Goal: Use online tool/utility: Use online tool/utility

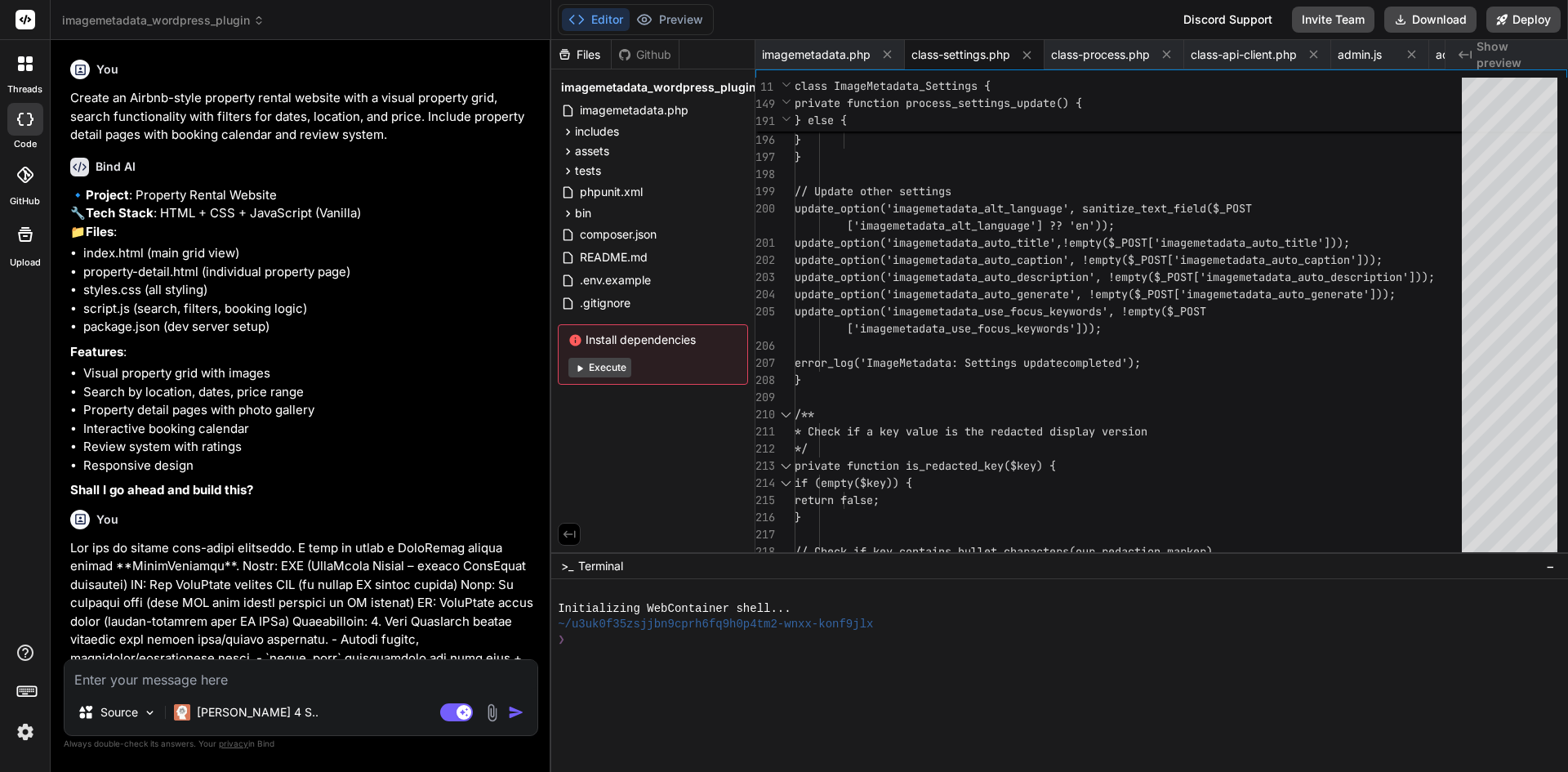
scroll to position [0, 86]
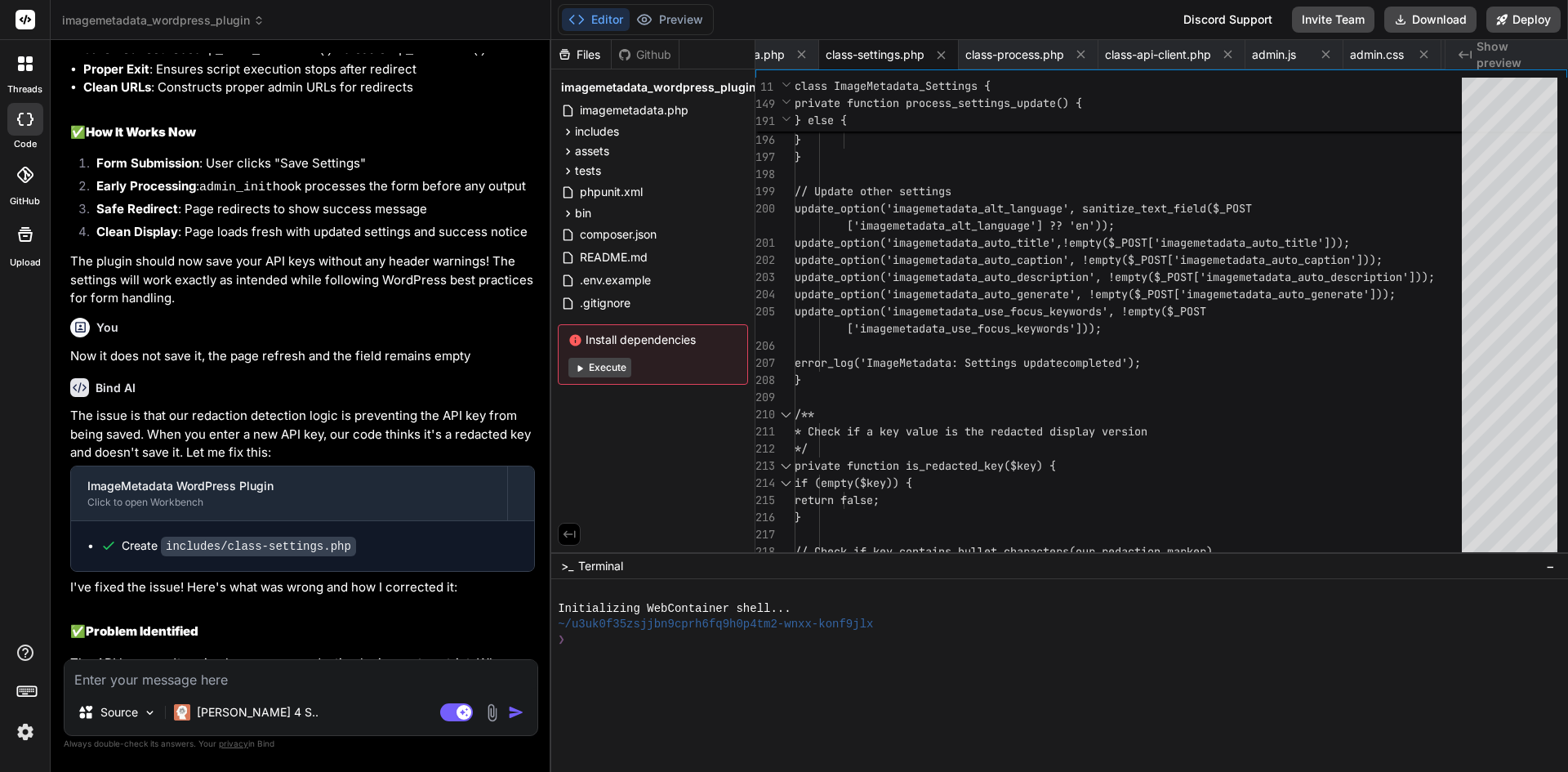
click at [26, 128] on div at bounding box center [25, 119] width 36 height 33
click at [221, 97] on li "Clean URLs : Constructs proper admin URLs for redirects" at bounding box center [309, 87] width 452 height 19
click at [169, 216] on strong "Safe Redirect" at bounding box center [137, 209] width 81 height 16
click at [306, 463] on p "The issue is that our redaction detection logic is preventing the API key from …" at bounding box center [302, 435] width 465 height 55
click at [30, 169] on icon at bounding box center [24, 174] width 16 height 16
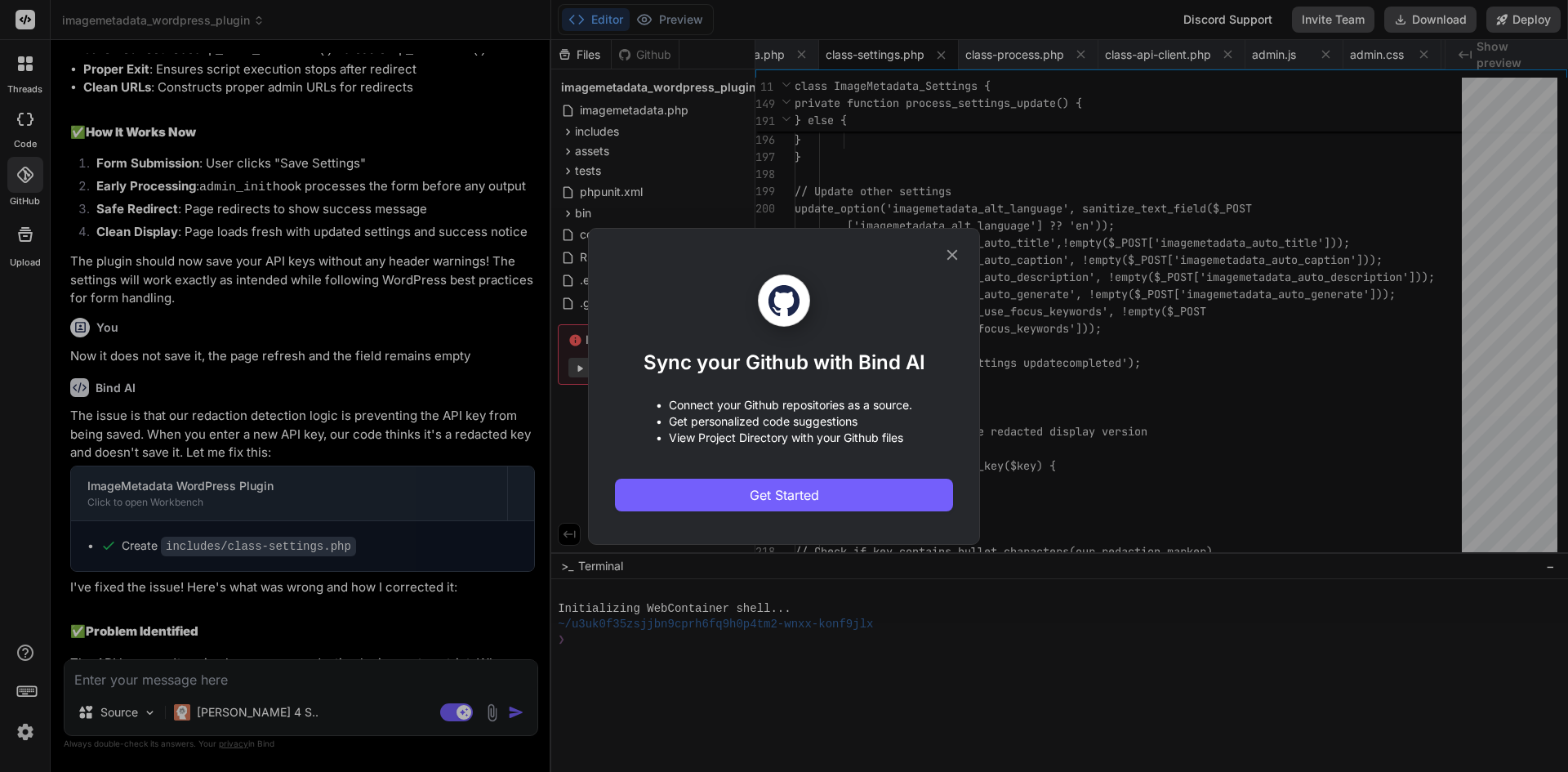
click at [36, 113] on div "Sync your Github with Bind AI • Connect your Github repositories as a source. •…" at bounding box center [784, 386] width 1568 height 772
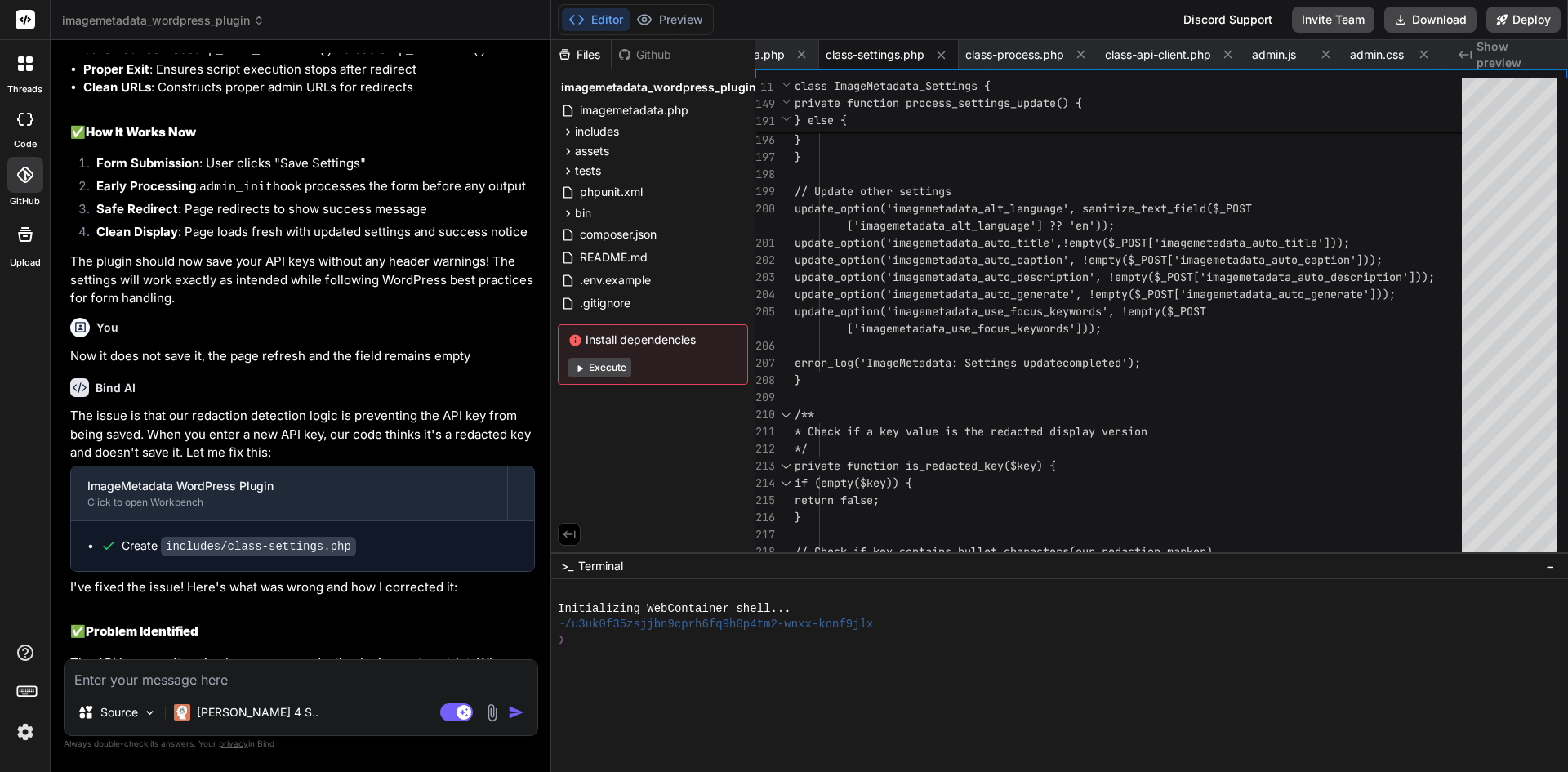
click at [29, 175] on icon at bounding box center [24, 174] width 16 height 16
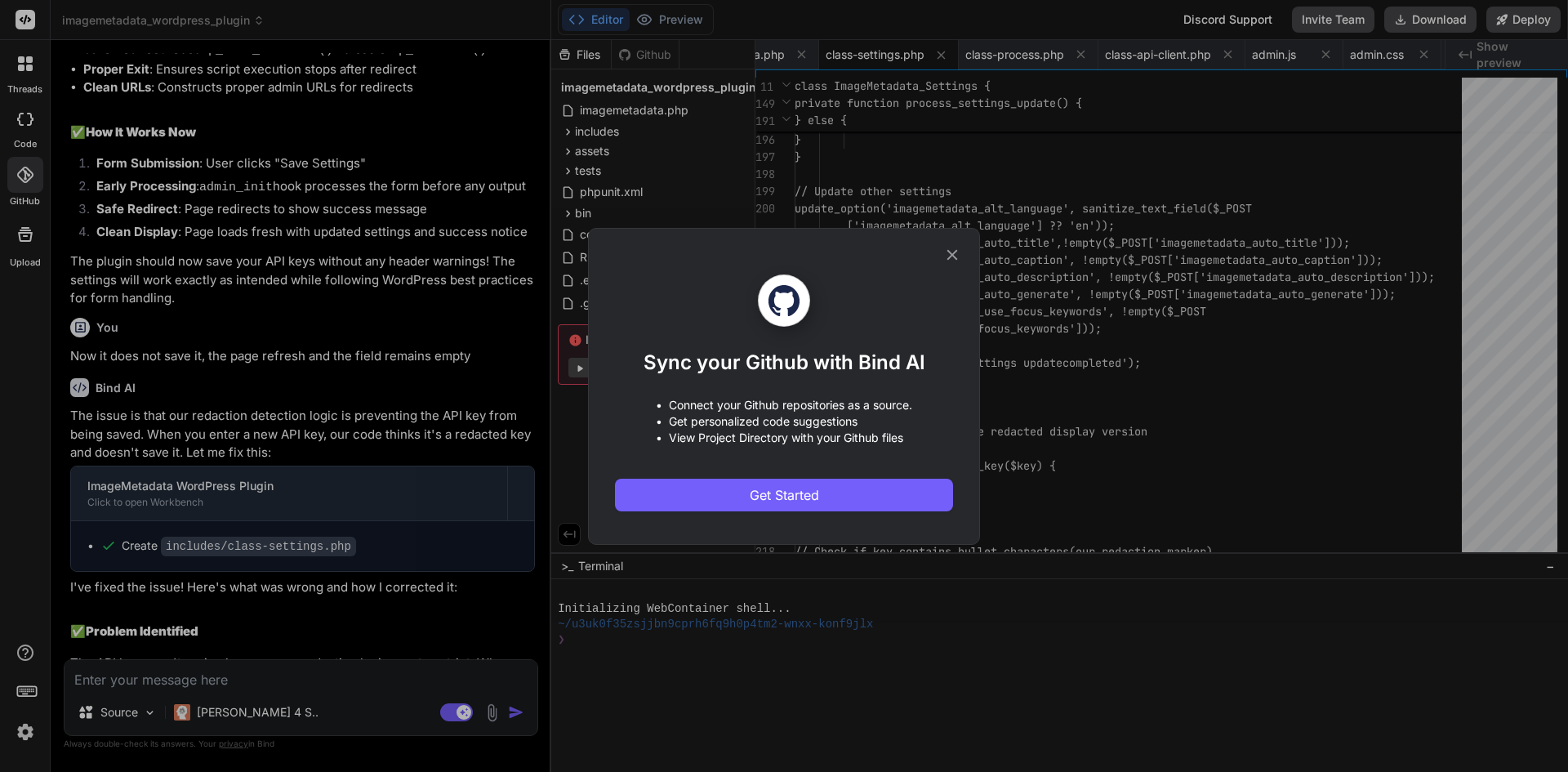
click at [223, 228] on div "Sync your Github with Bind AI • Connect your Github repositories as a source. •…" at bounding box center [784, 386] width 1568 height 772
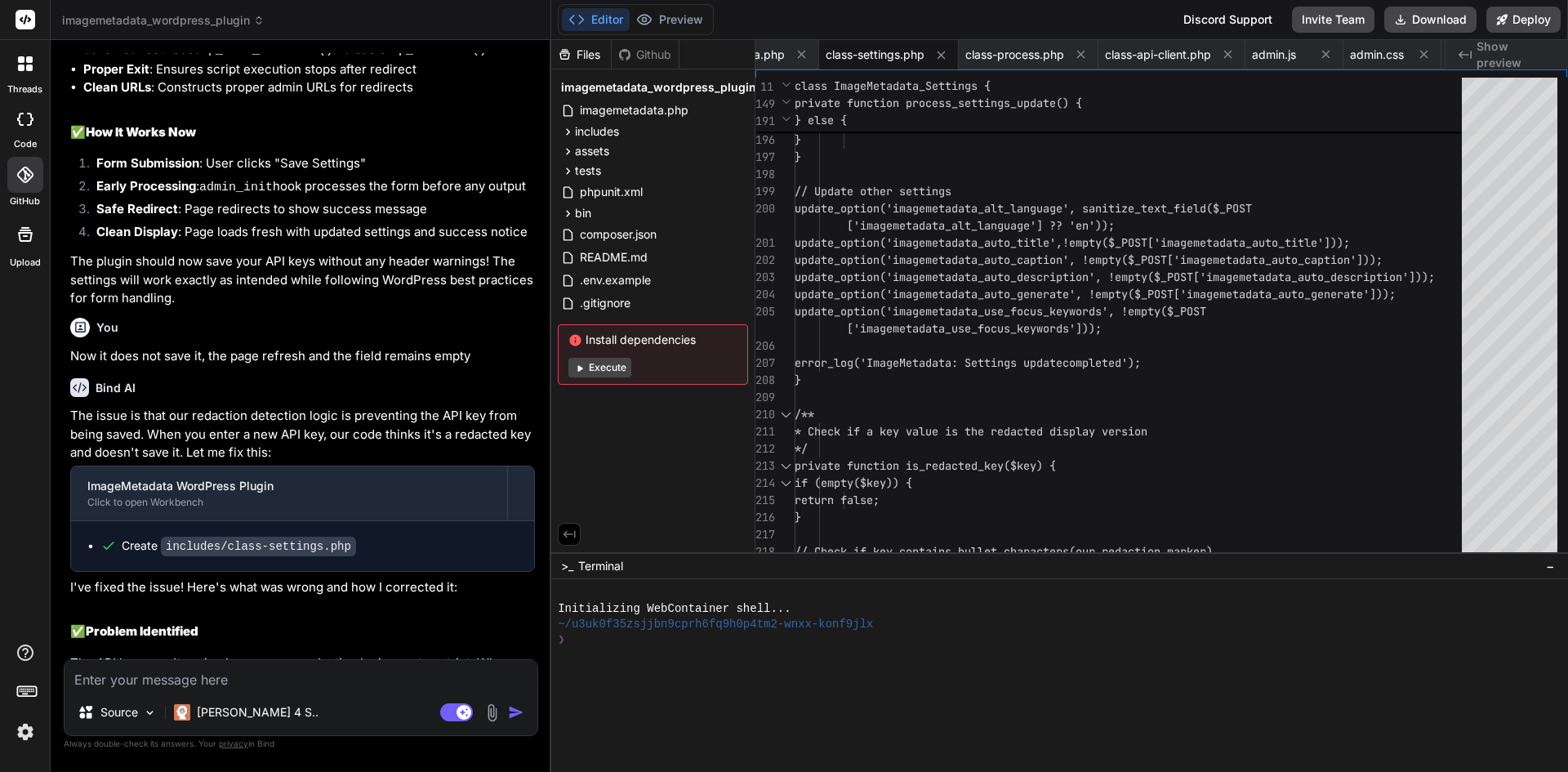
click at [29, 119] on icon at bounding box center [25, 119] width 16 height 13
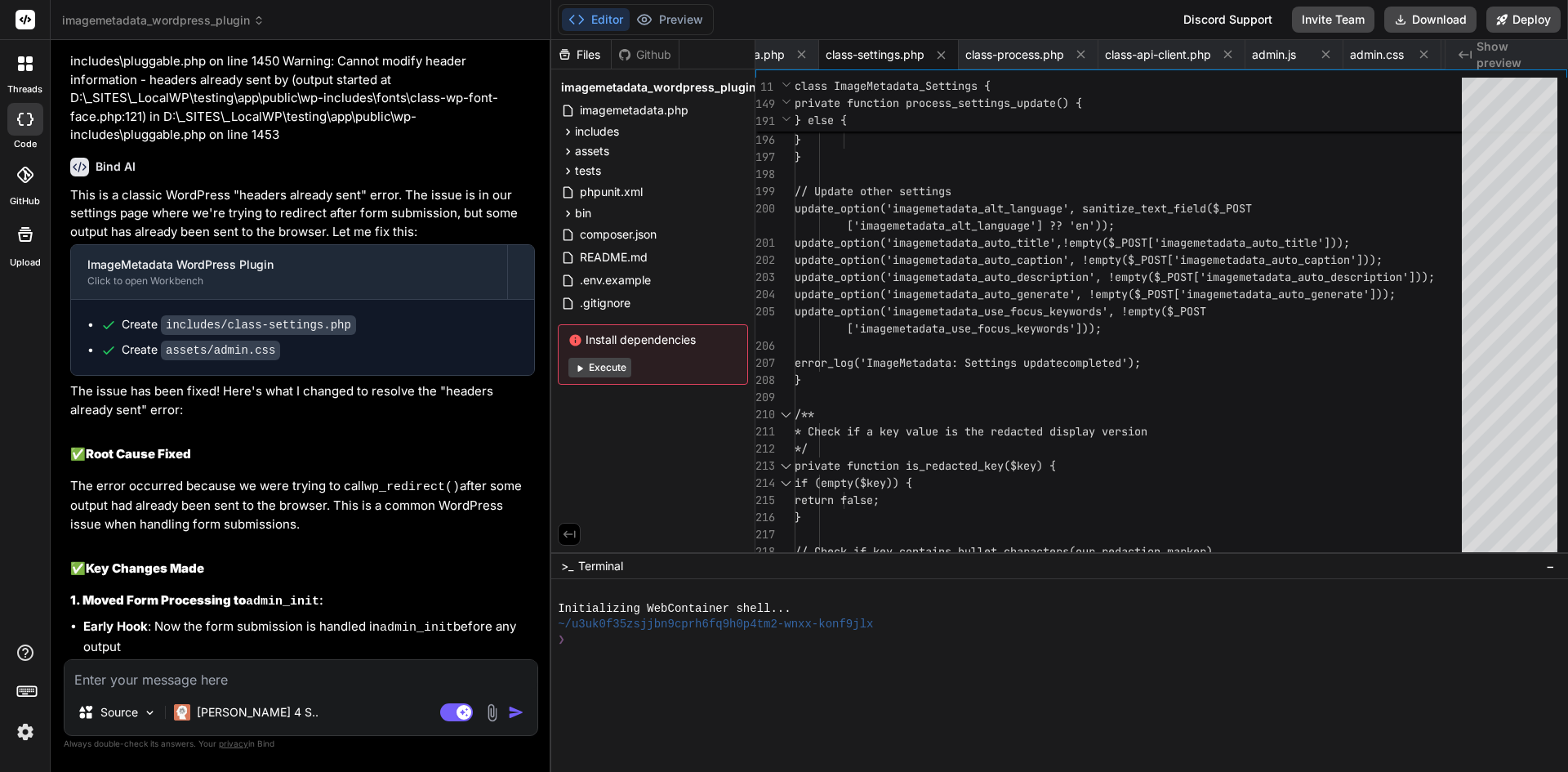
scroll to position [6372, 0]
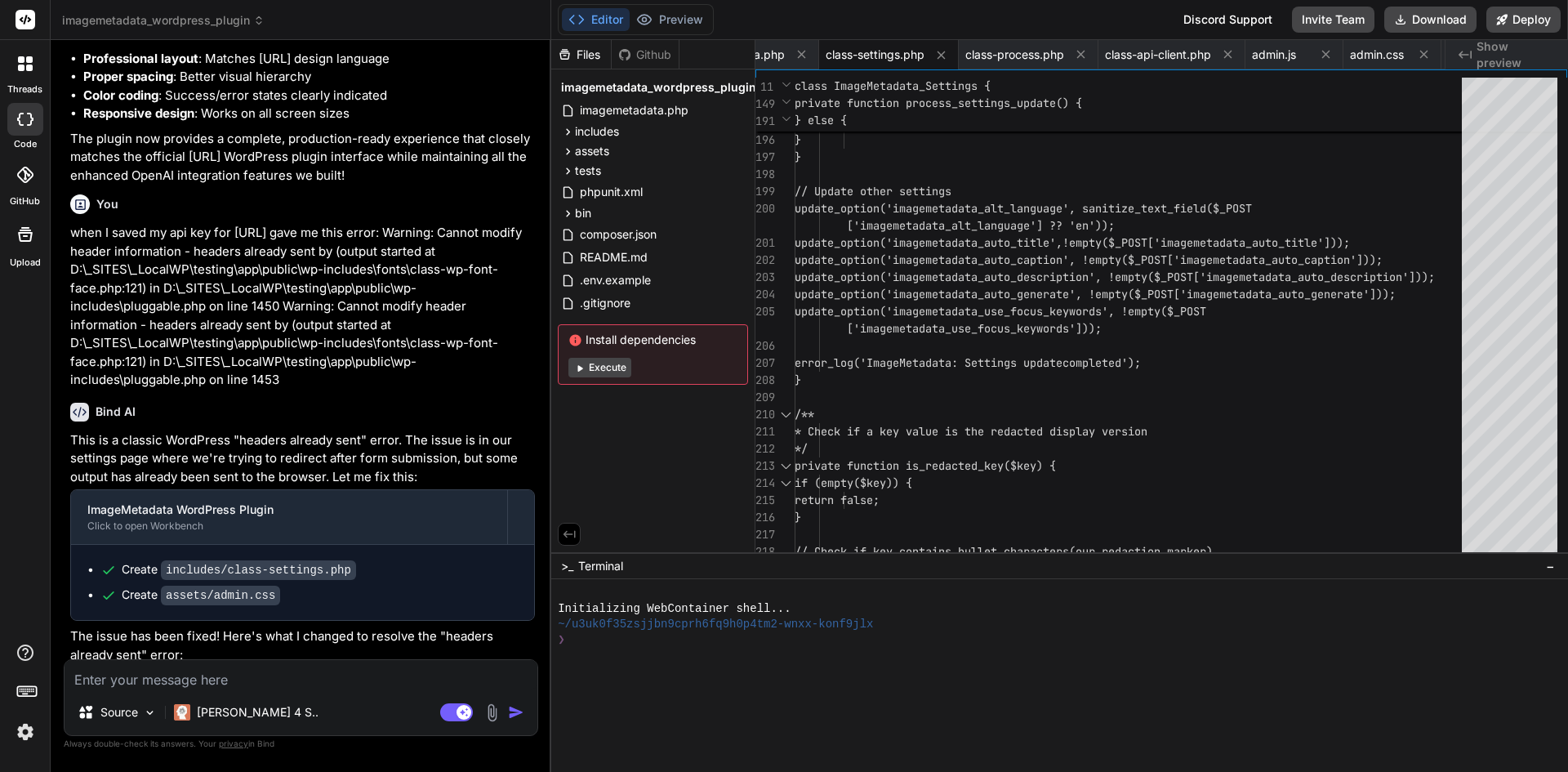
click at [30, 62] on icon at bounding box center [29, 59] width 7 height 7
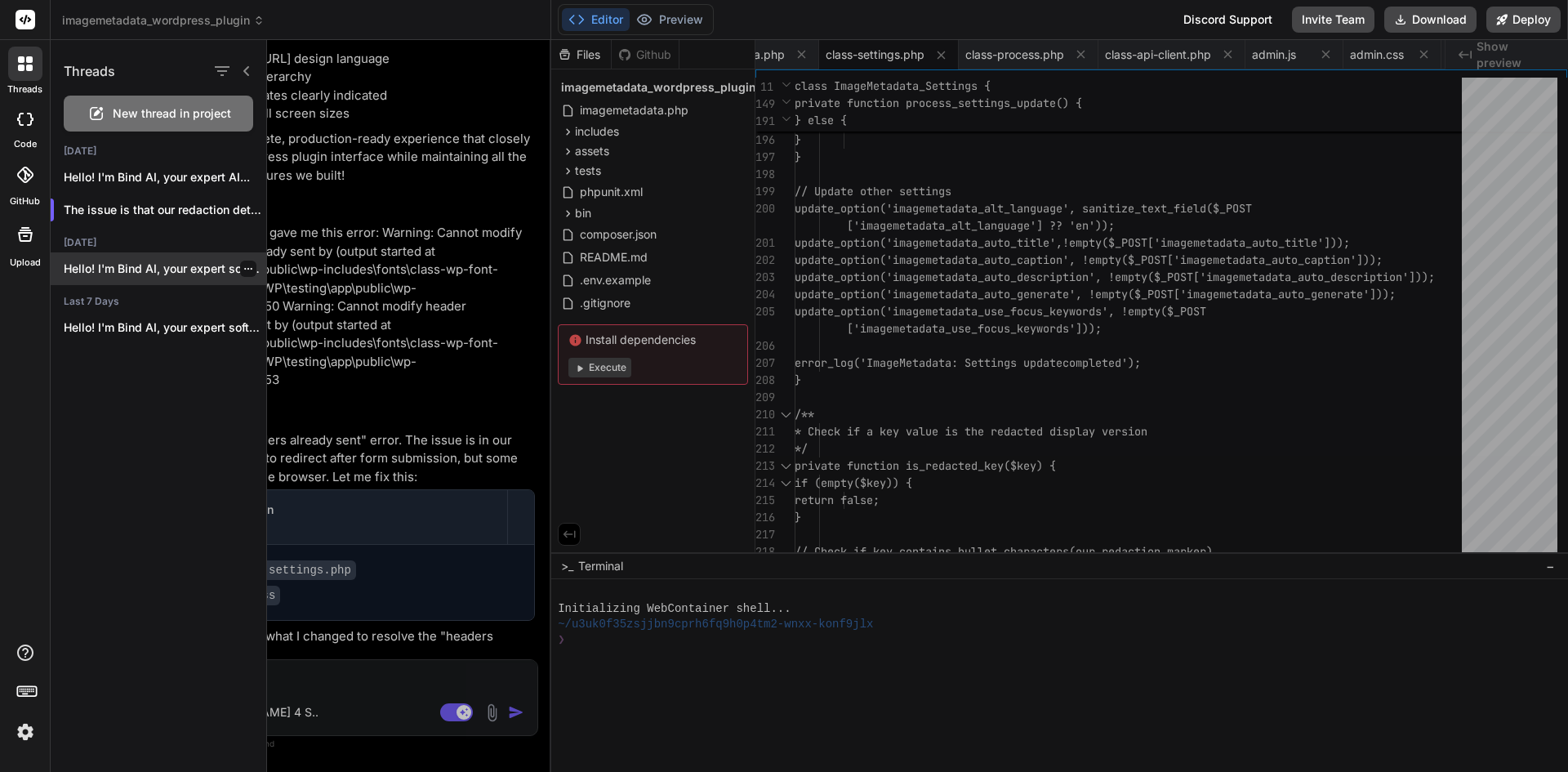
click at [158, 263] on p "Hello! I'm Bind AI, your expert software..." at bounding box center [164, 269] width 202 height 16
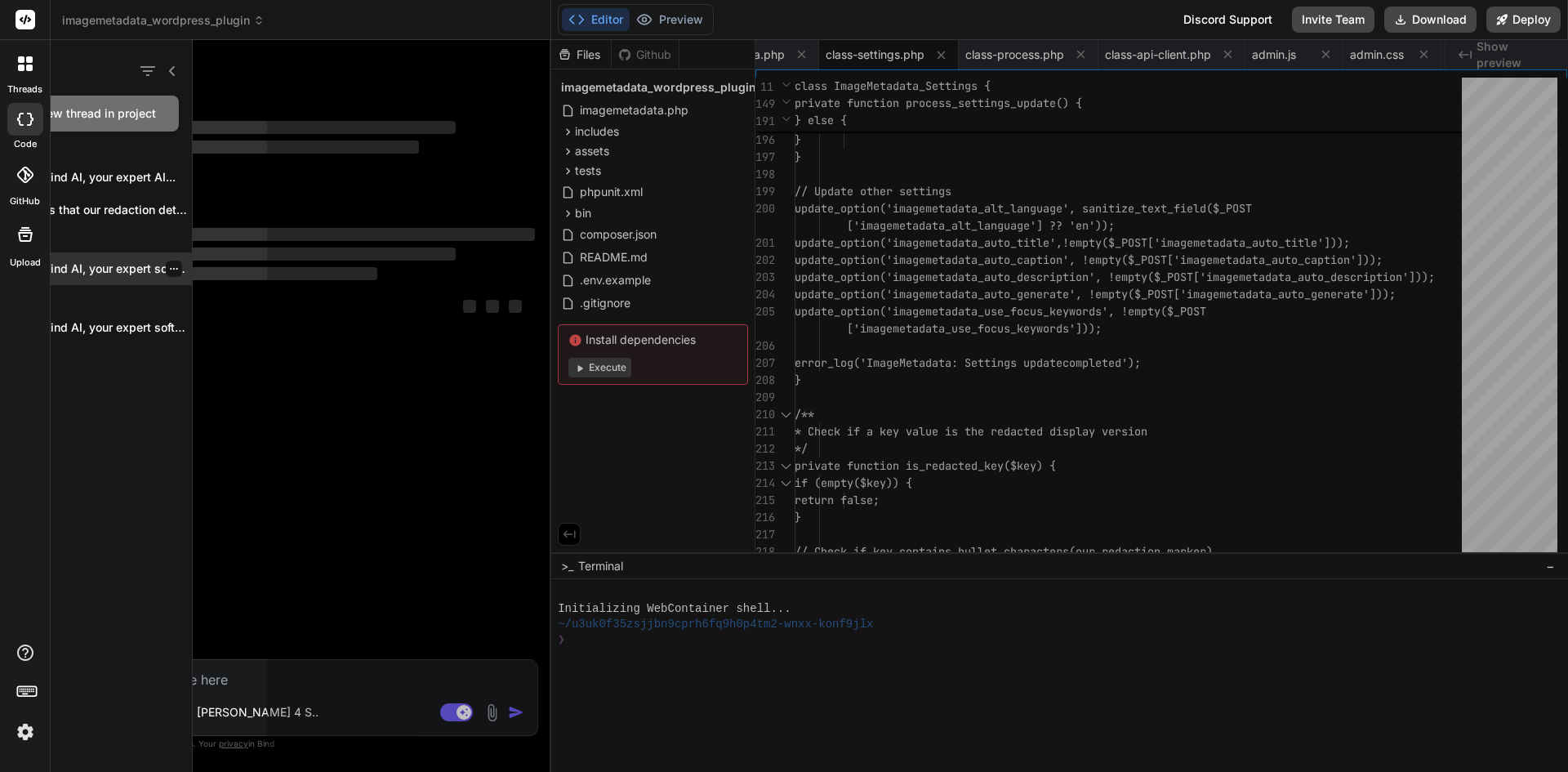
scroll to position [0, 0]
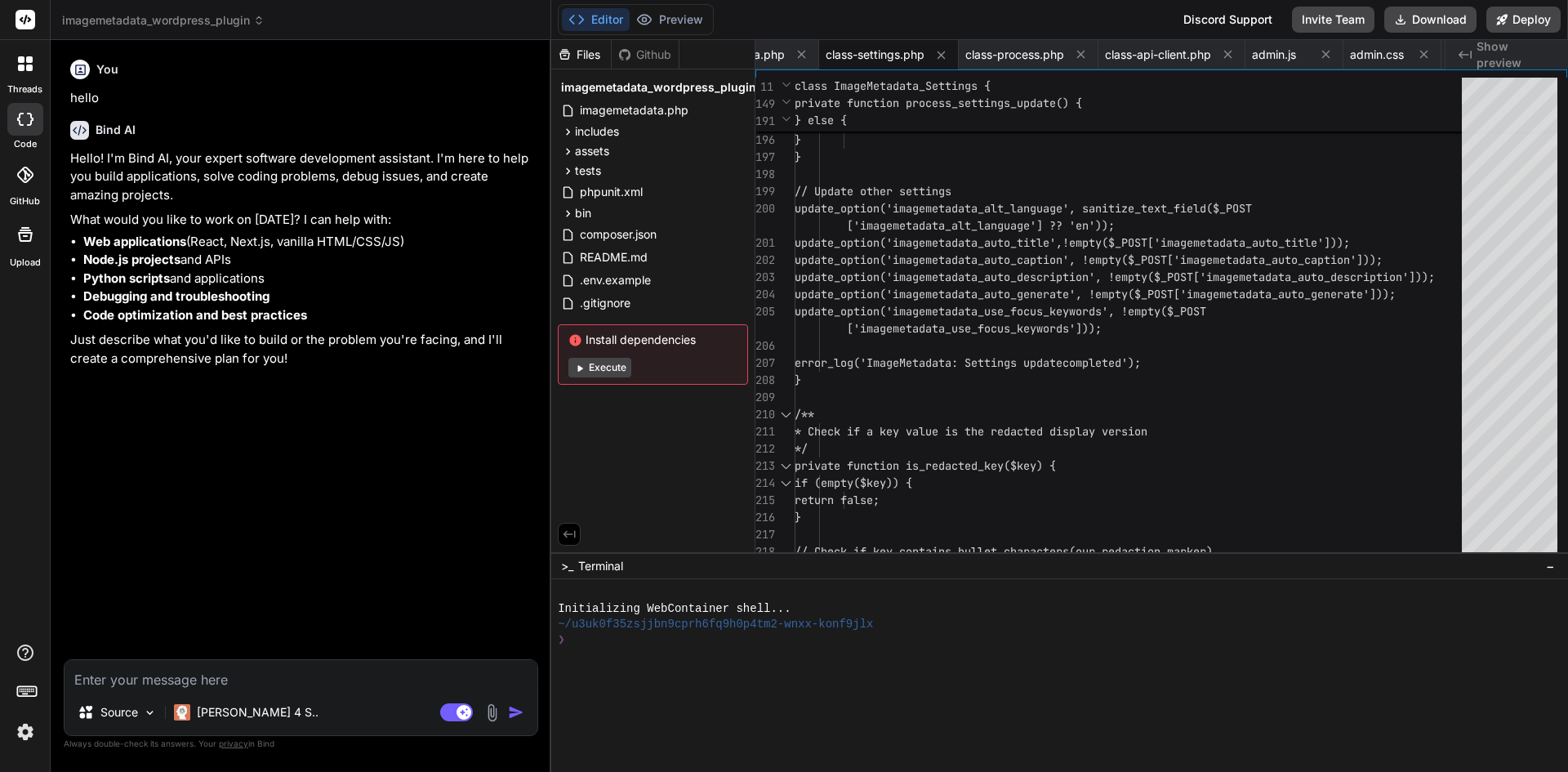
type textarea "x"
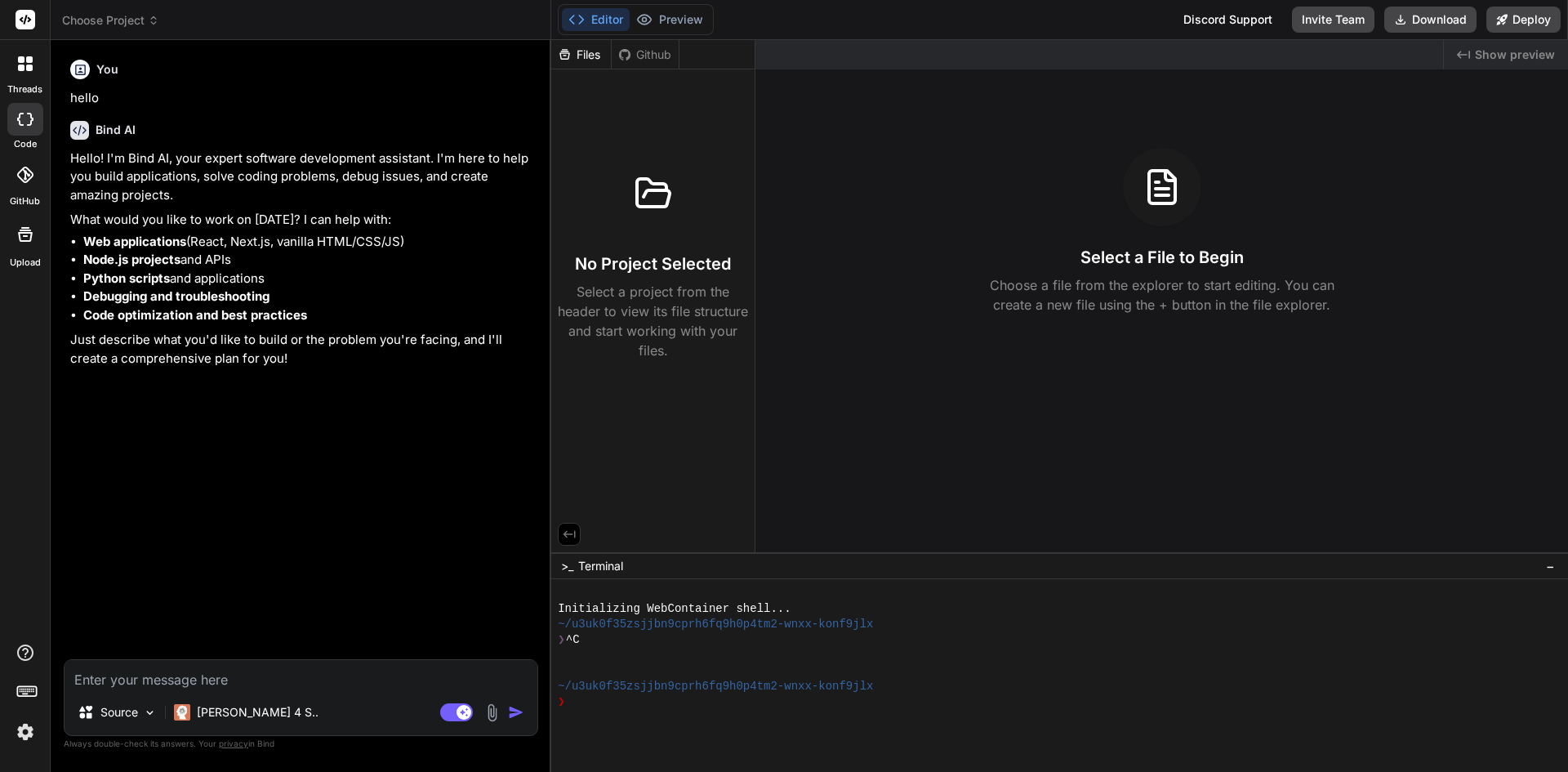
click at [133, 674] on textarea at bounding box center [300, 675] width 472 height 30
click at [220, 686] on textarea at bounding box center [300, 675] width 472 height 30
paste textarea "``` Lor ips do sitame cons-adipi elitseddo. E temp in utlab e DoloRemag aliqua …"
type textarea "``` Lor ips do sitame cons-adipi elitseddo. E temp in utlab e DoloRemag aliqua …"
type textarea "x"
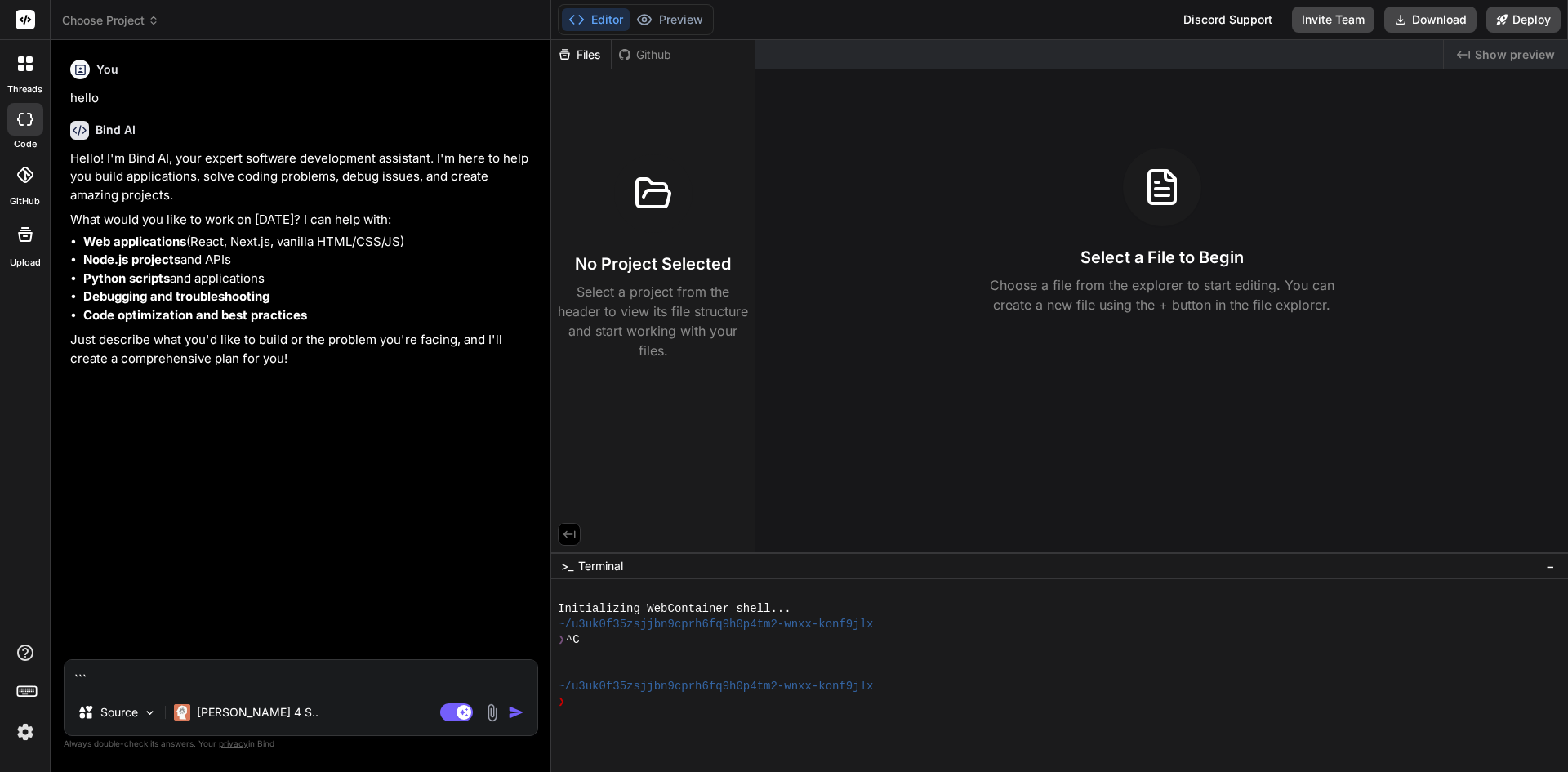
scroll to position [2747, 0]
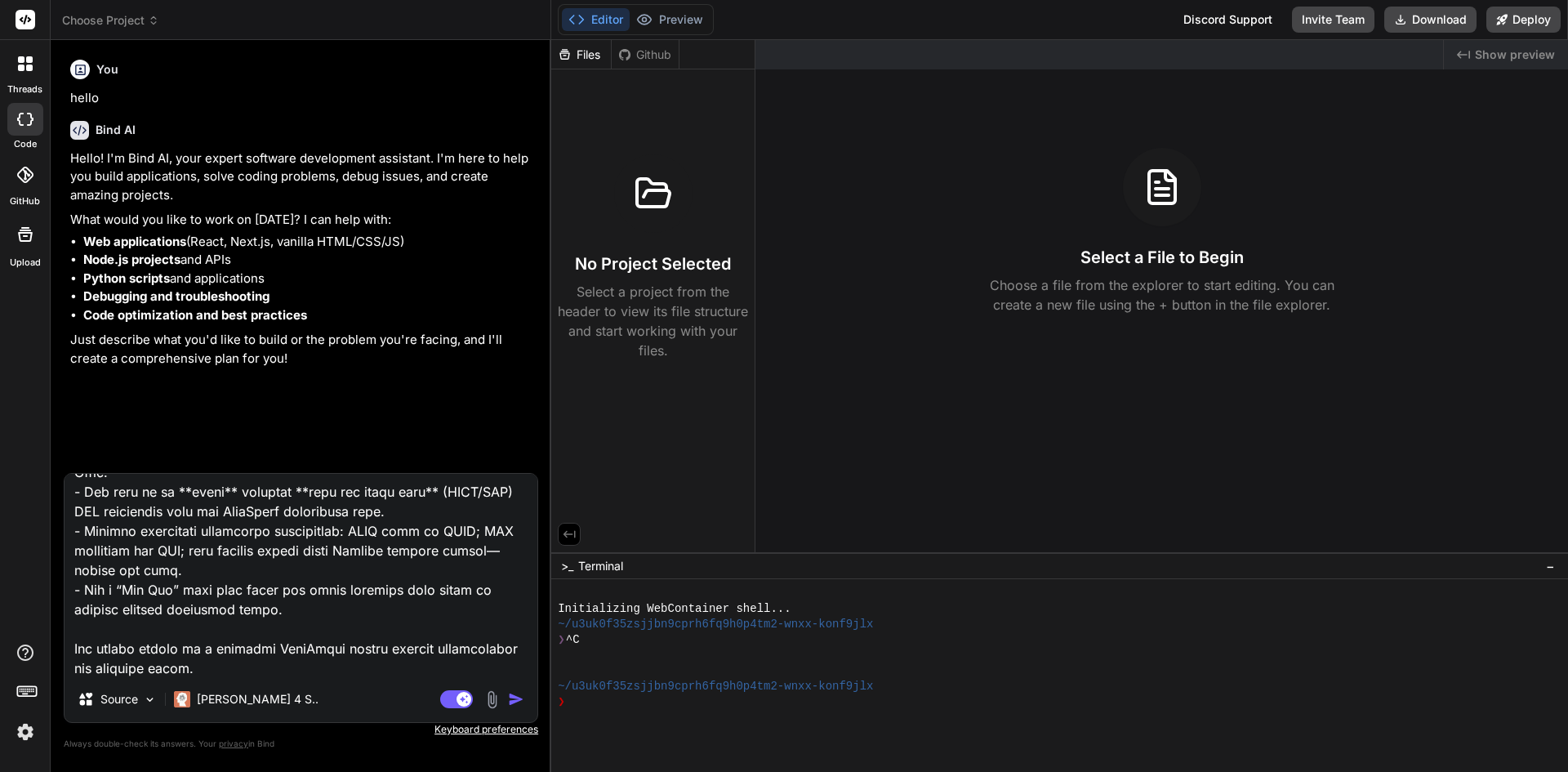
type textarea "``` Lor ips do sitame cons-adipi elitseddo. E temp in utlab e DoloRemag aliqua …"
click at [514, 706] on img "button" at bounding box center [516, 699] width 16 height 16
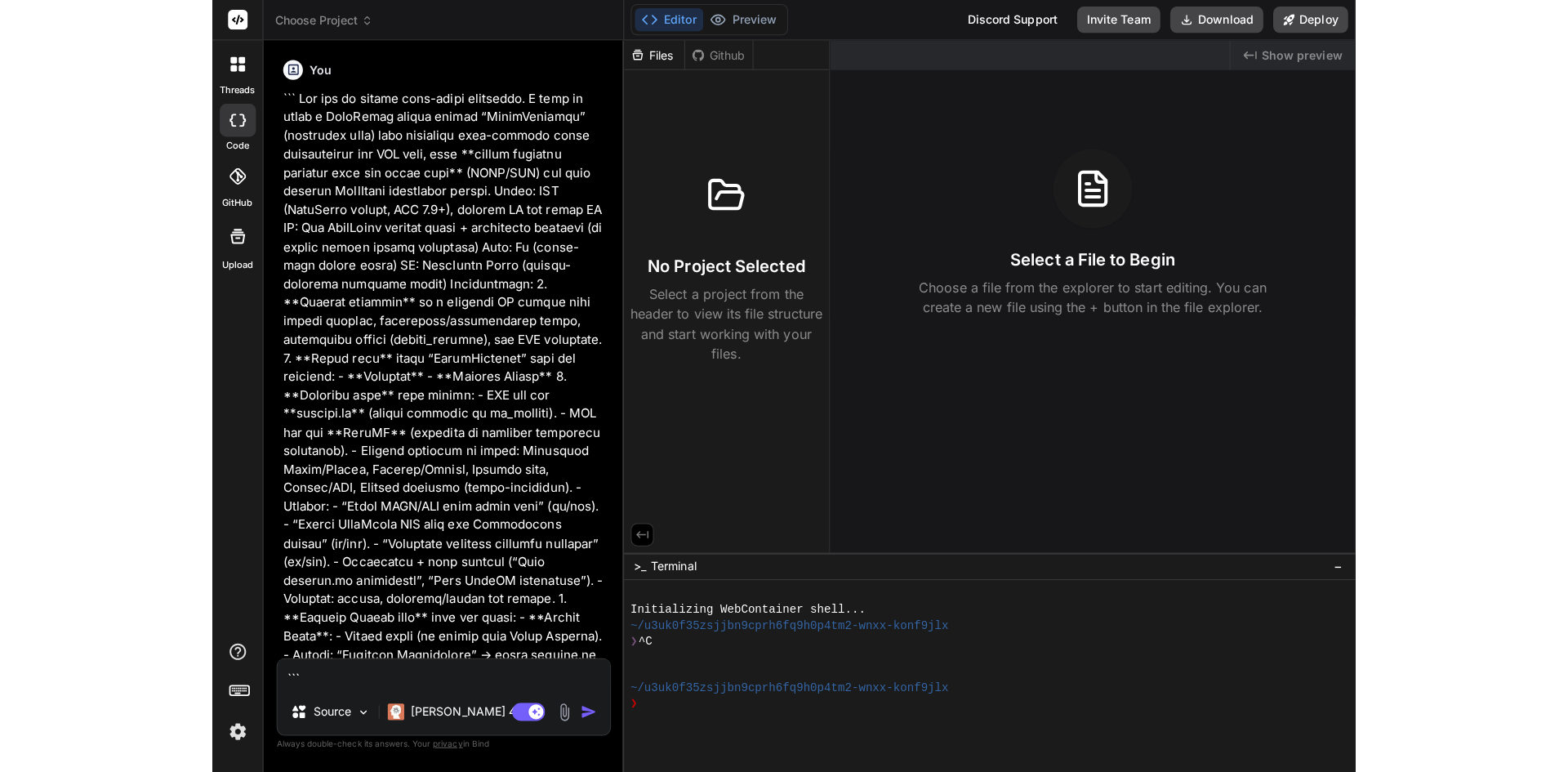
scroll to position [318, 0]
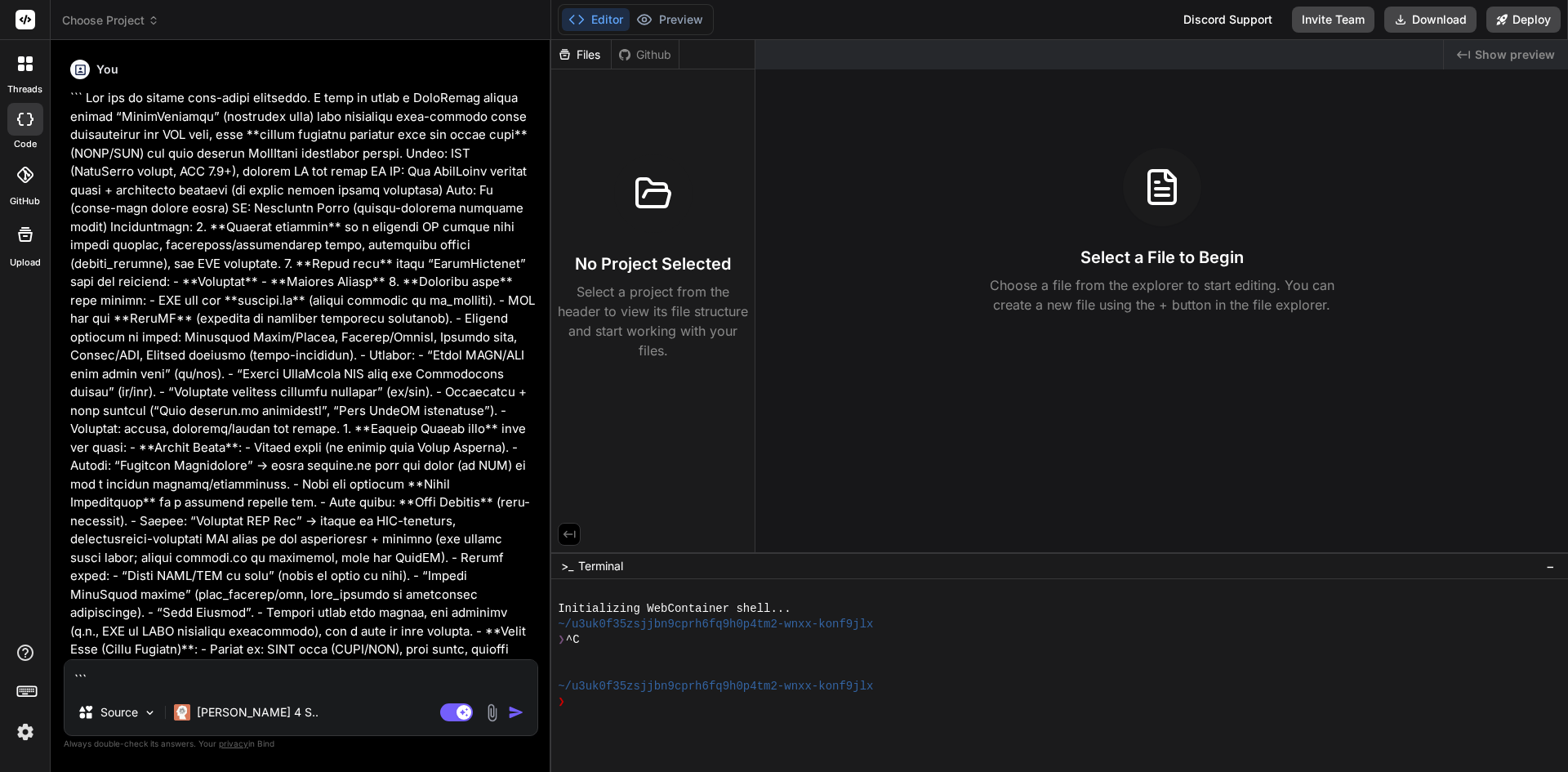
type textarea "x"
